Goal: Task Accomplishment & Management: Manage account settings

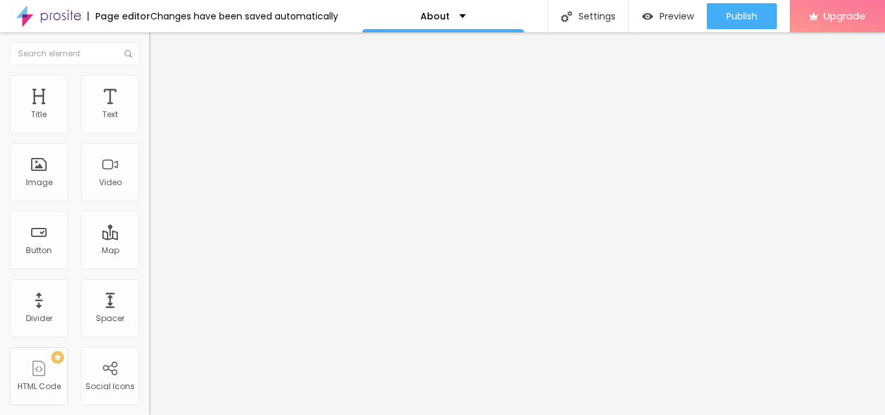
click at [149, 111] on span "Change image" at bounding box center [183, 105] width 69 height 11
click at [266, 415] on div at bounding box center [442, 423] width 885 height 0
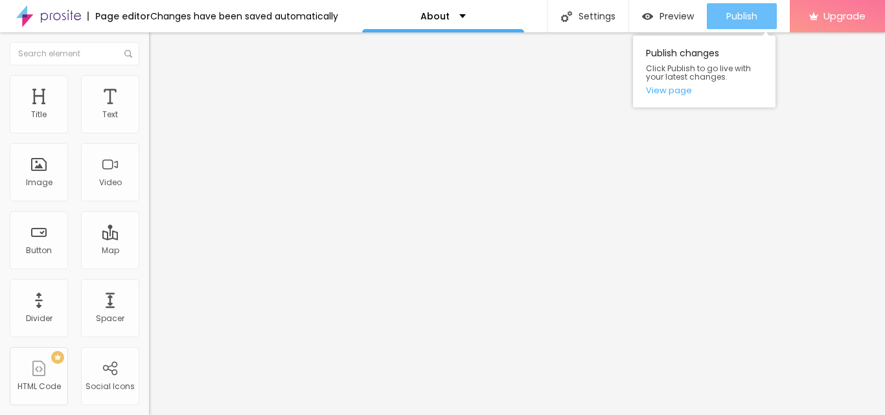
click at [729, 24] on div "Publish" at bounding box center [741, 16] width 31 height 26
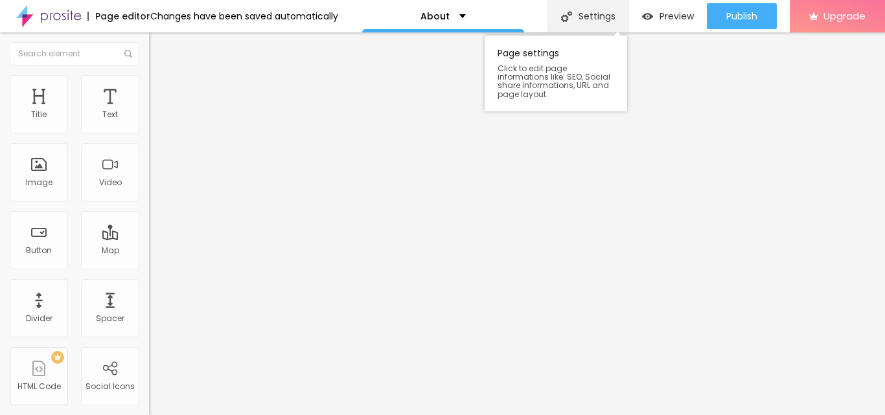
click at [584, 17] on div "Settings" at bounding box center [587, 16] width 81 height 32
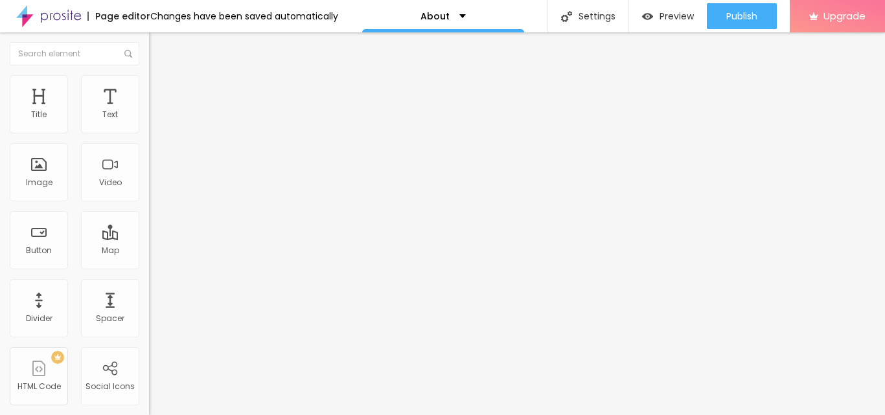
drag, startPoint x: 472, startPoint y: 260, endPoint x: 244, endPoint y: 266, distance: 228.1
paste input "[GEOGRAPHIC_DATA], [GEOGRAPHIC_DATA] 9 Golf Links"
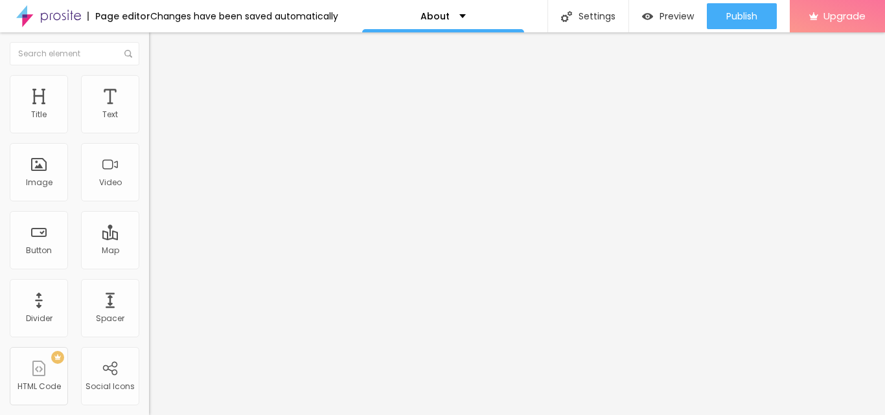
type input "[GEOGRAPHIC_DATA], [GEOGRAPHIC_DATA] 9 Golf Links"
drag, startPoint x: 486, startPoint y: 189, endPoint x: 251, endPoint y: 193, distance: 235.2
paste textarea "[GEOGRAPHIC_DATA] offers a range of commercial spaces tailored to meet various …"
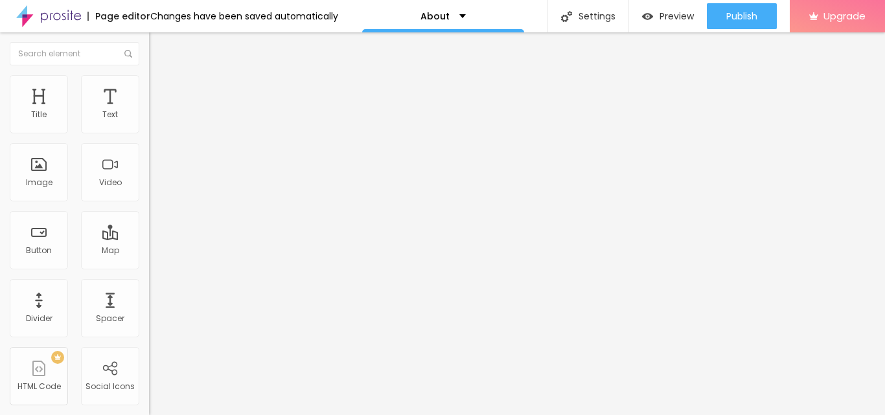
type textarea "[GEOGRAPHIC_DATA] offers a range of commercial spaces tailored to meet various …"
paste textarea "[GEOGRAPHIC_DATA], Godrej Commercial Project [GEOGRAPHIC_DATA] Commercial Proje…"
type textarea "[GEOGRAPHIC_DATA], Godrej Commercial Project [GEOGRAPHIC_DATA] Commercial Proje…"
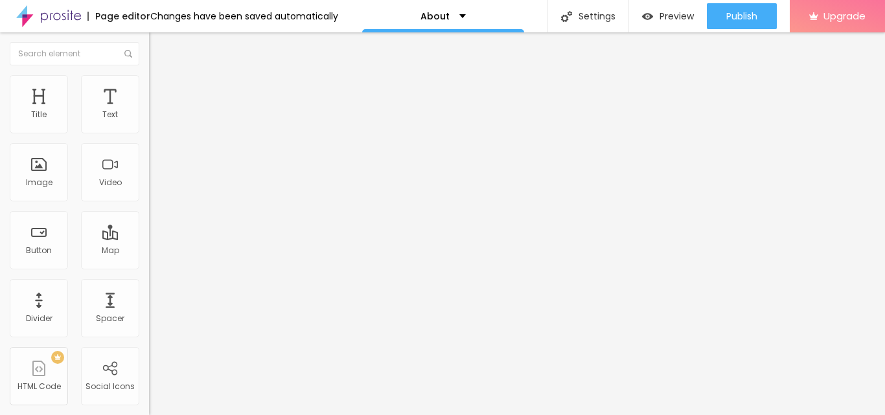
scroll to position [0, 0]
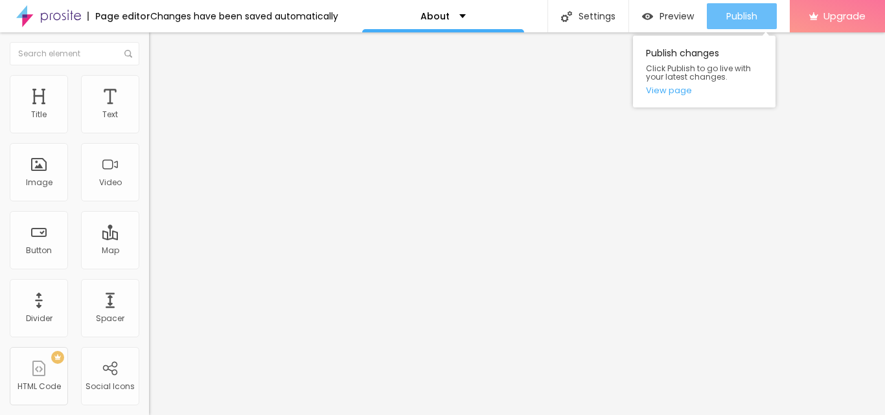
click at [742, 21] on span "Publish" at bounding box center [741, 16] width 31 height 10
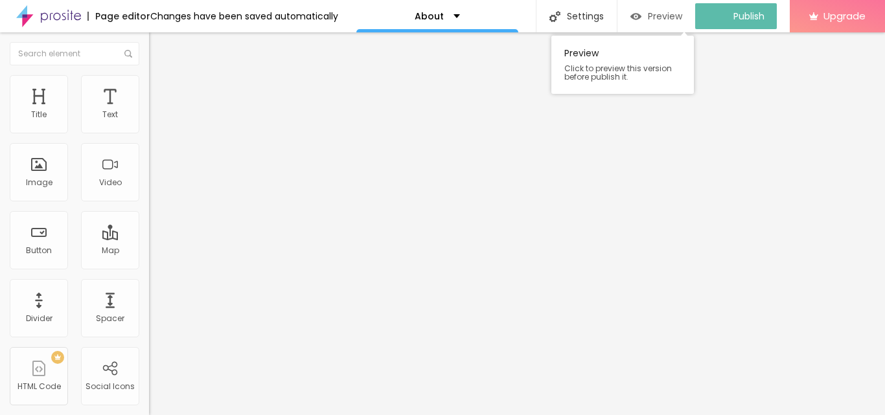
click at [671, 12] on span "Preview" at bounding box center [665, 16] width 34 height 10
